Goal: Task Accomplishment & Management: Use online tool/utility

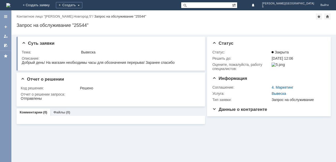
click at [10, 4] on img at bounding box center [8, 5] width 4 height 4
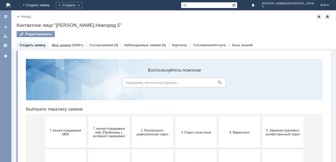
click at [77, 46] on div "(1000+)" at bounding box center [78, 45] width 12 height 4
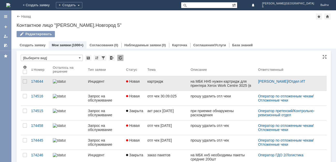
click at [153, 81] on div "картридж" at bounding box center [166, 81] width 39 height 4
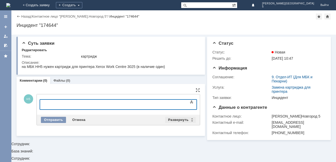
click at [192, 118] on div "Развернуть" at bounding box center [180, 120] width 31 height 6
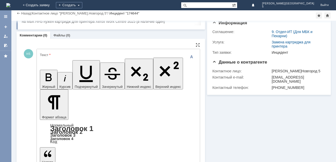
scroll to position [30, 0]
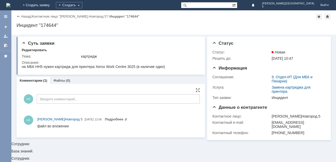
scroll to position [0, 0]
